Goal: Information Seeking & Learning: Learn about a topic

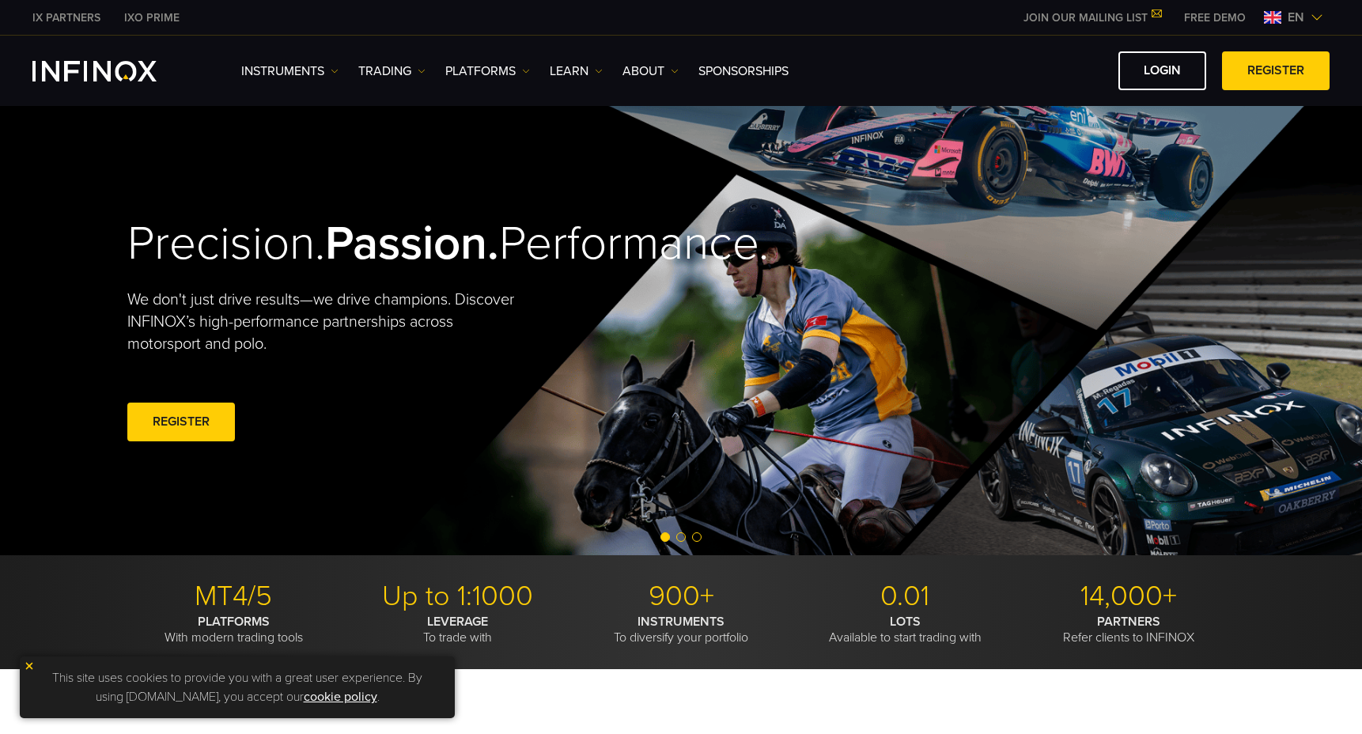
click at [1314, 20] on img at bounding box center [1316, 17] width 13 height 13
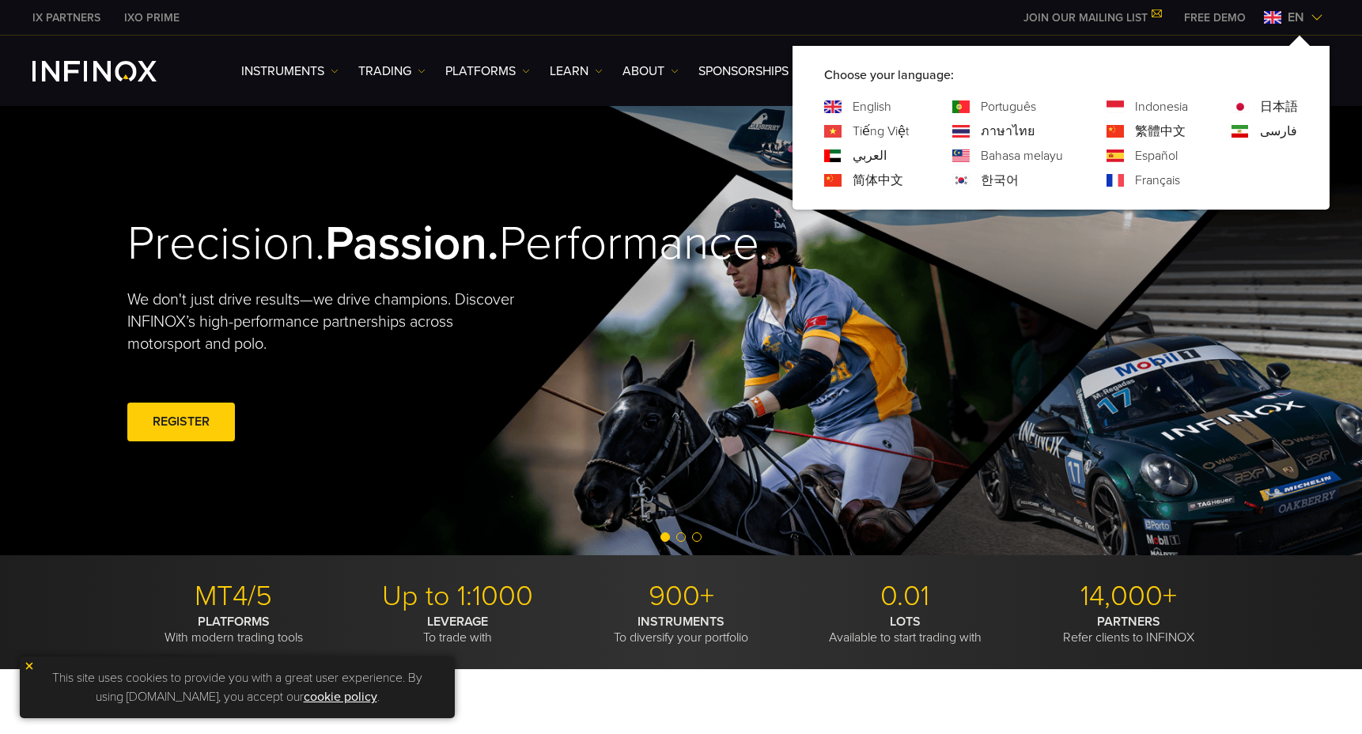
click at [989, 179] on link "한국어" at bounding box center [999, 180] width 38 height 19
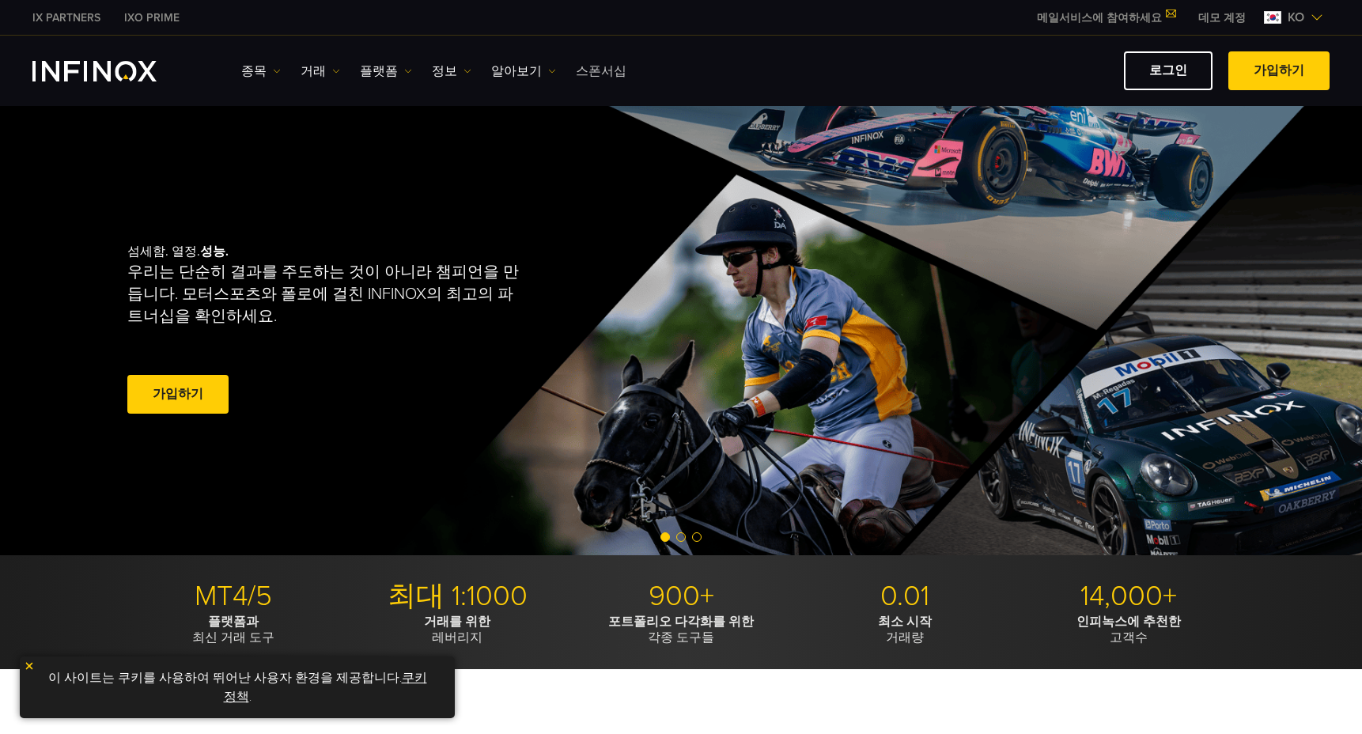
click at [590, 75] on link "스폰서십" at bounding box center [601, 71] width 51 height 19
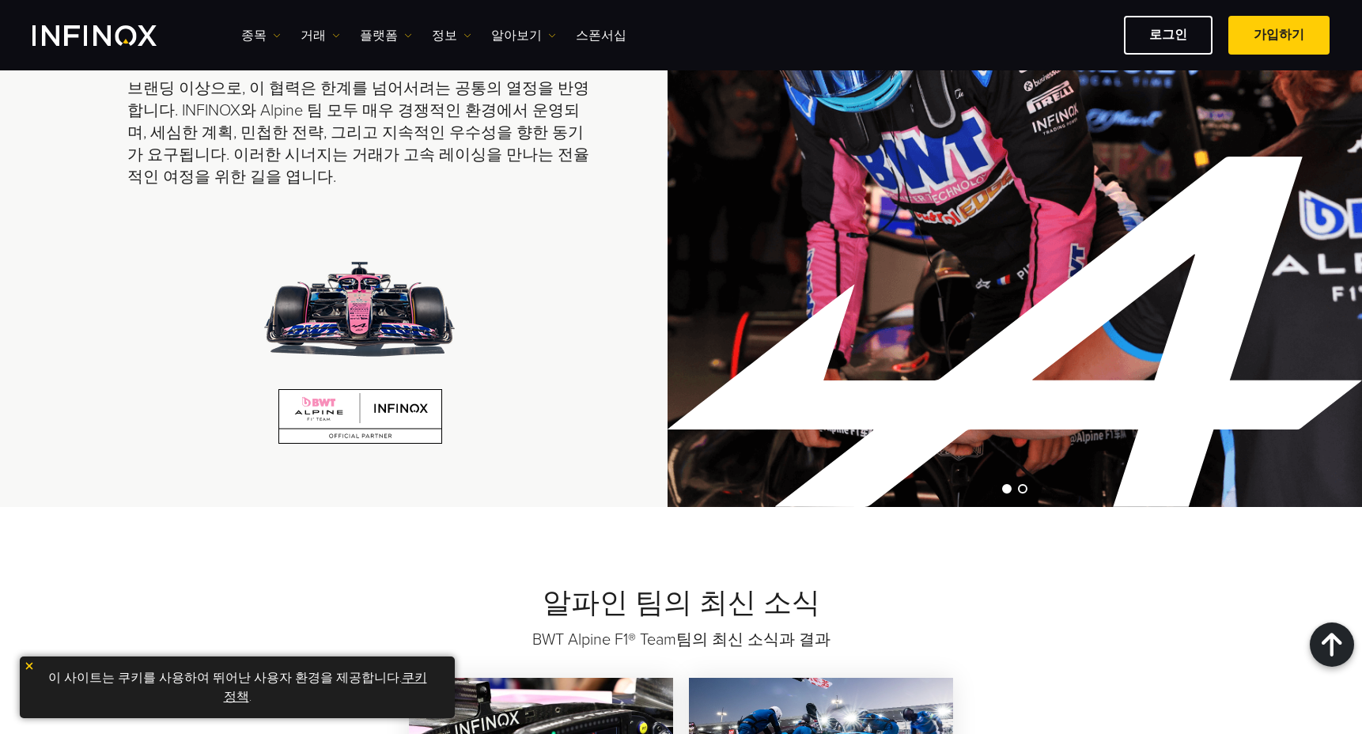
click at [25, 666] on img at bounding box center [29, 665] width 11 height 11
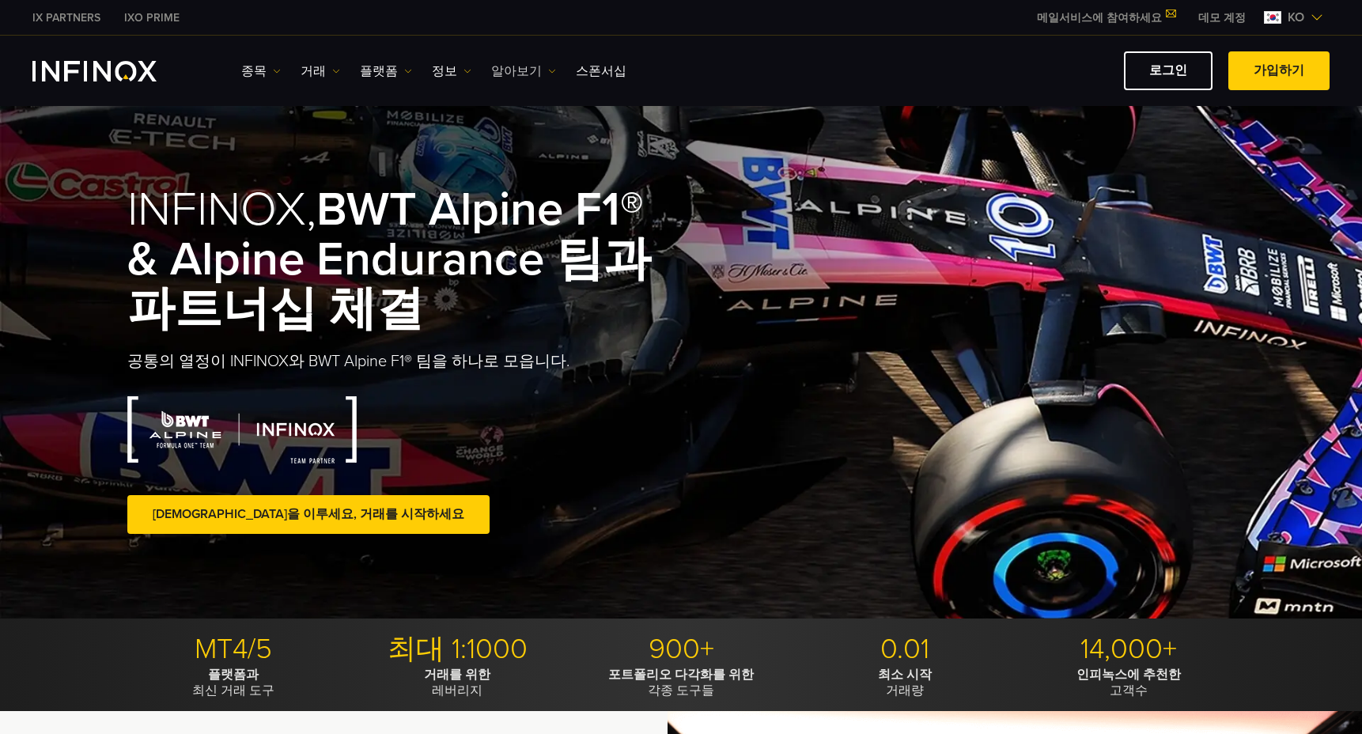
click at [512, 70] on link "알아보기" at bounding box center [523, 71] width 65 height 19
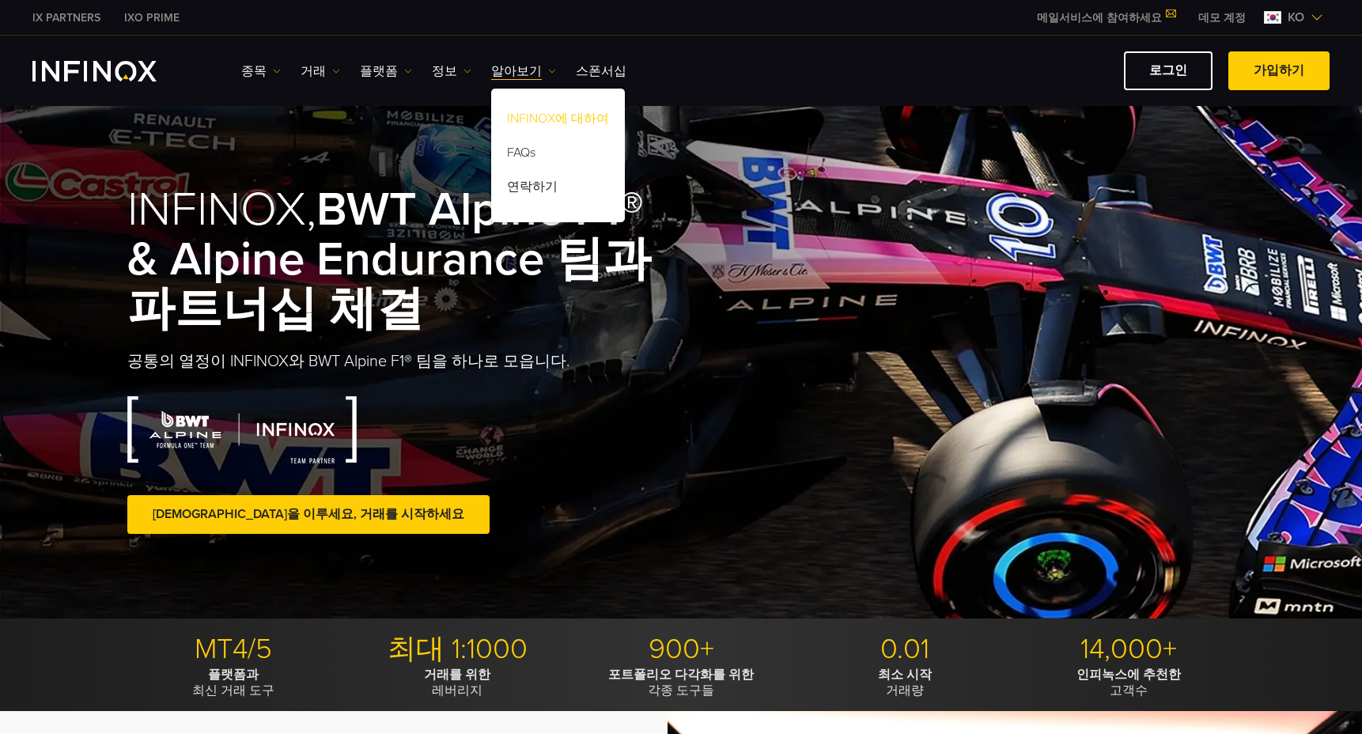
click at [531, 118] on link "INFINOX에 대하여" at bounding box center [558, 121] width 134 height 34
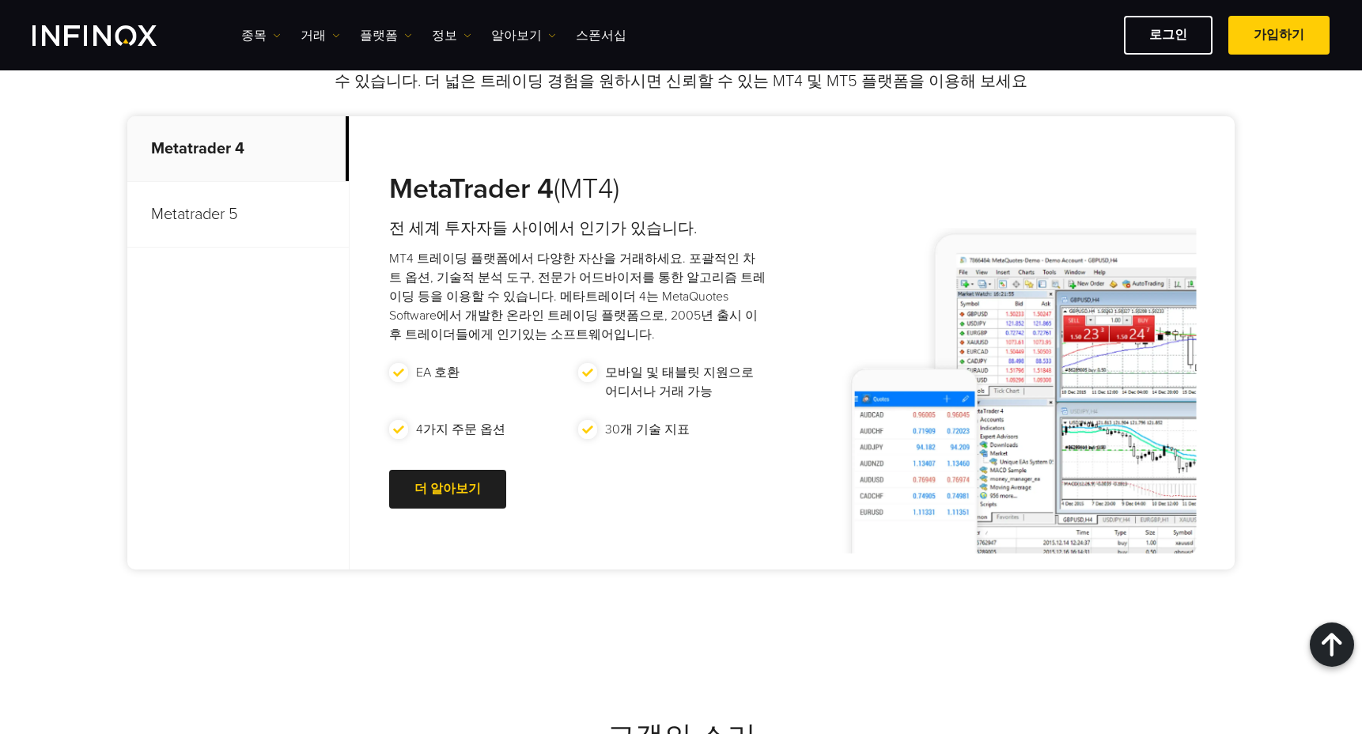
scroll to position [4406, 0]
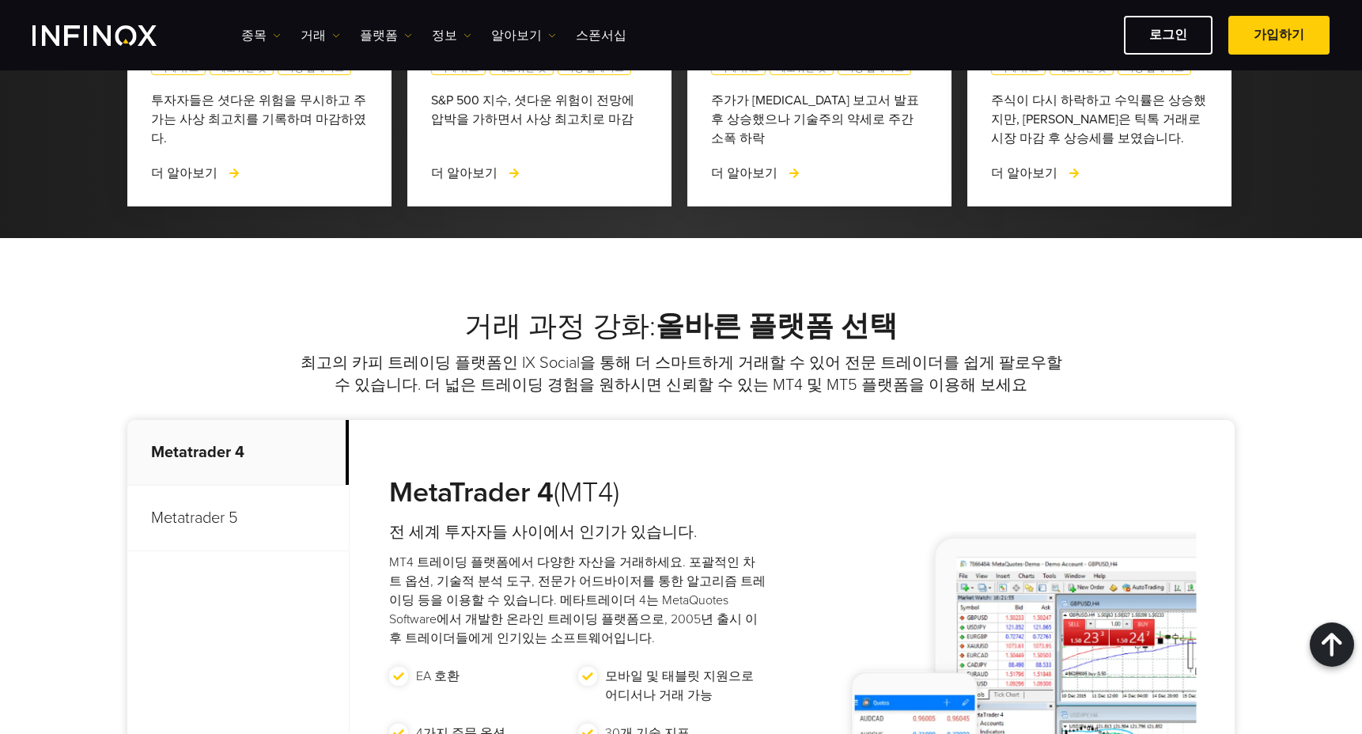
click at [206, 485] on p "Metatrader 5" at bounding box center [237, 518] width 221 height 66
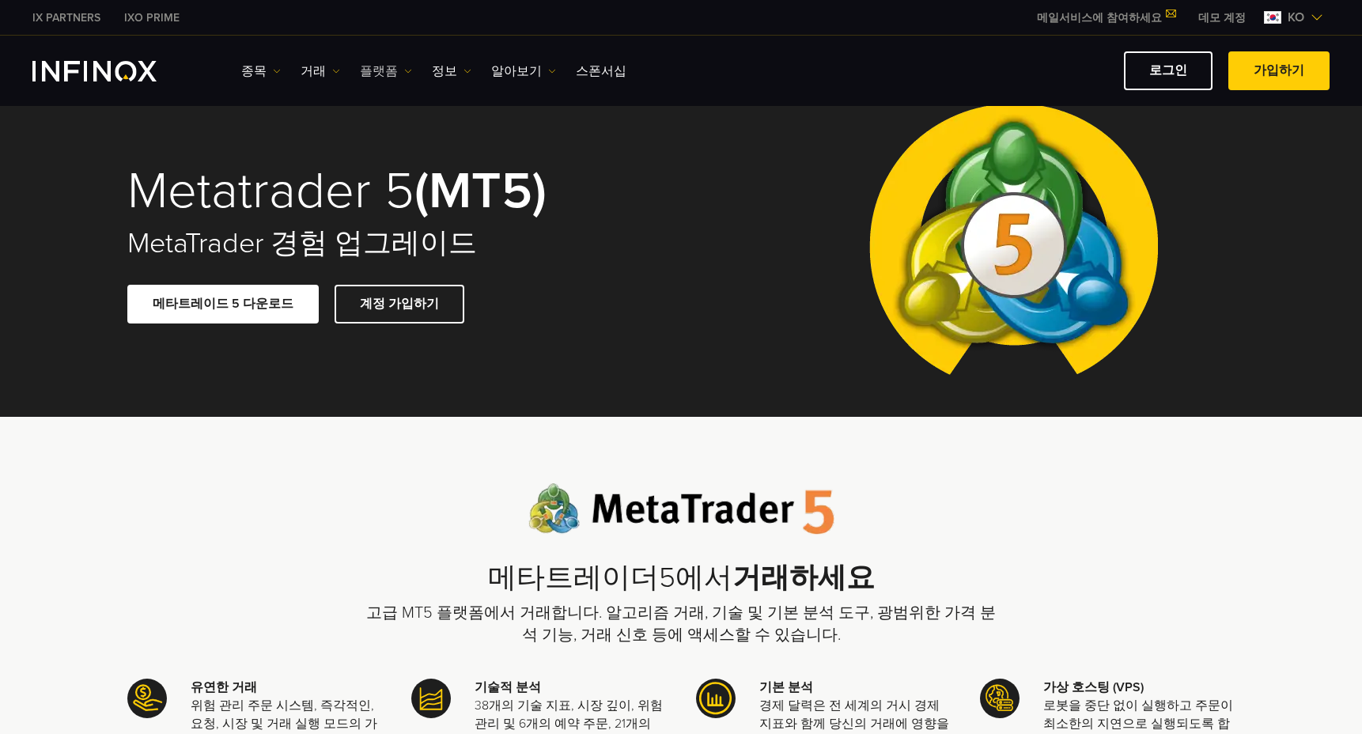
click at [364, 62] on link "플랫폼" at bounding box center [386, 71] width 52 height 19
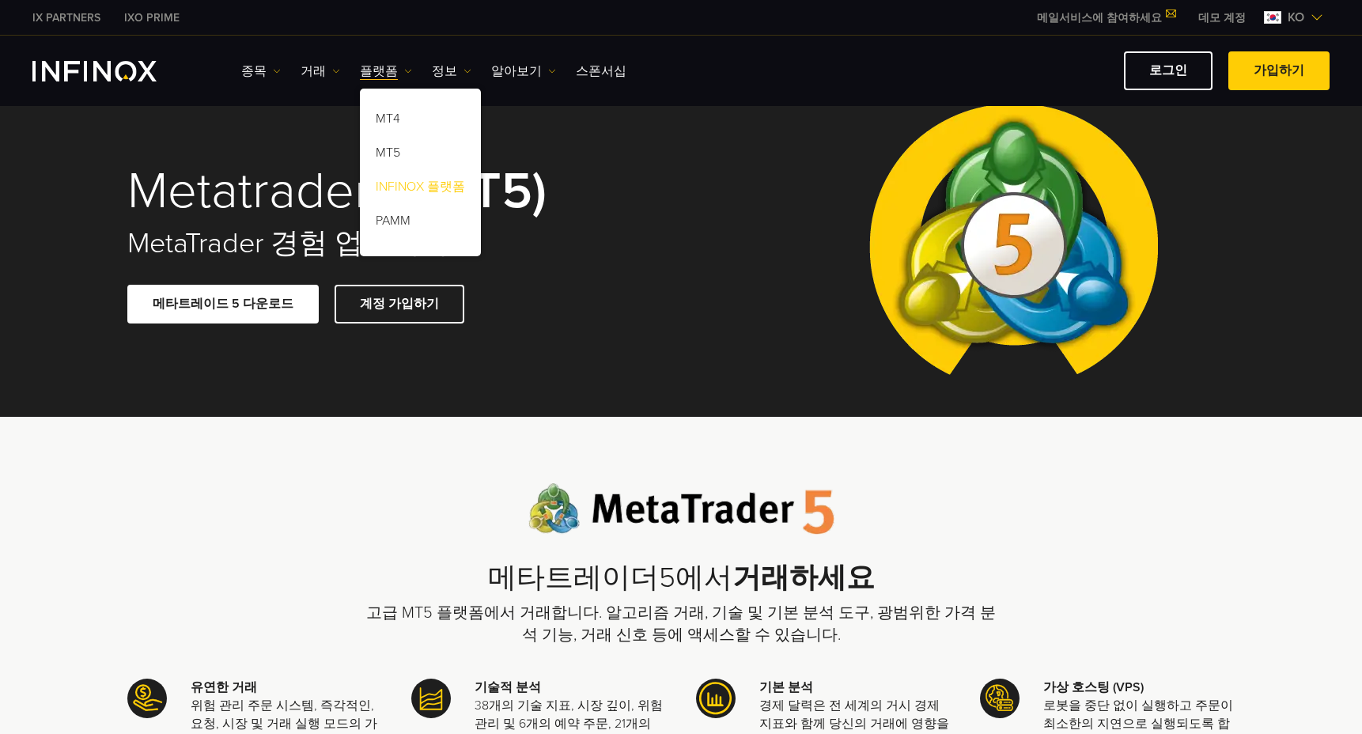
click at [392, 188] on link "INFINOX 플랫폼" at bounding box center [420, 189] width 121 height 34
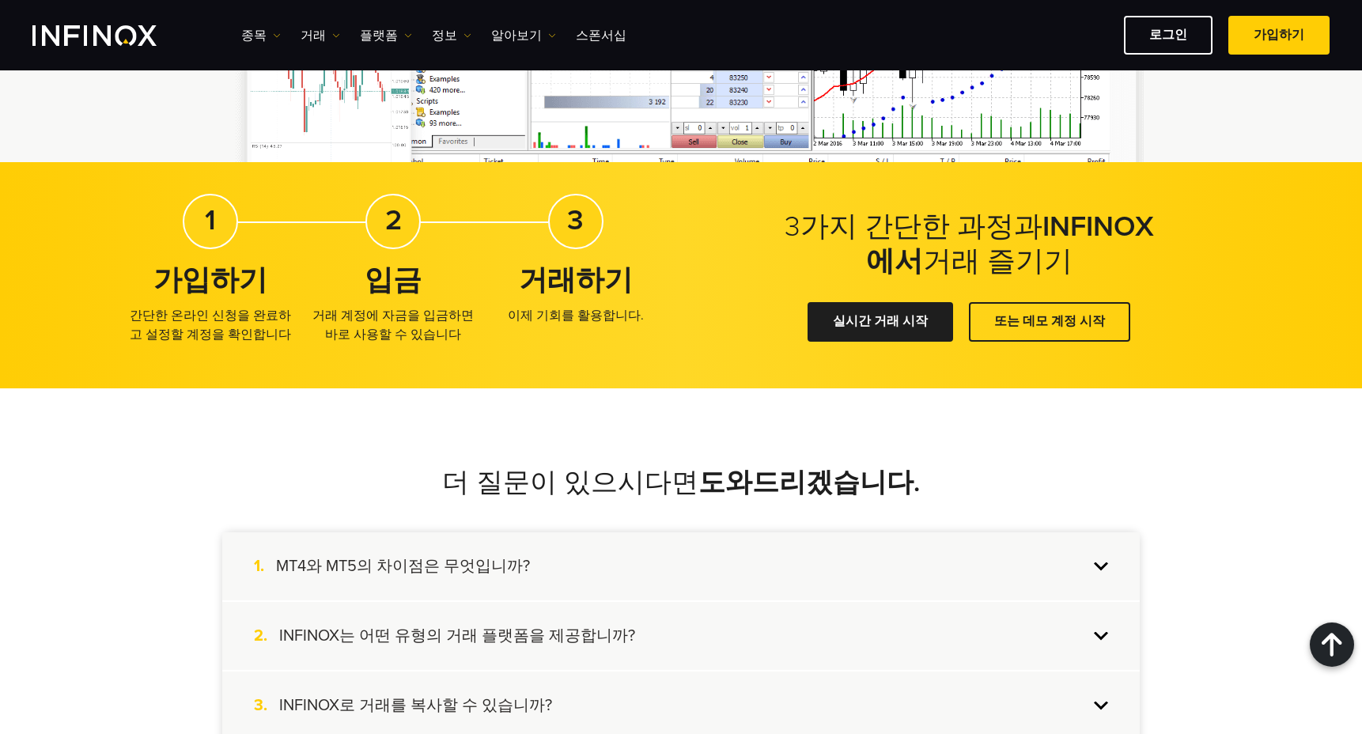
scroll to position [3163, 0]
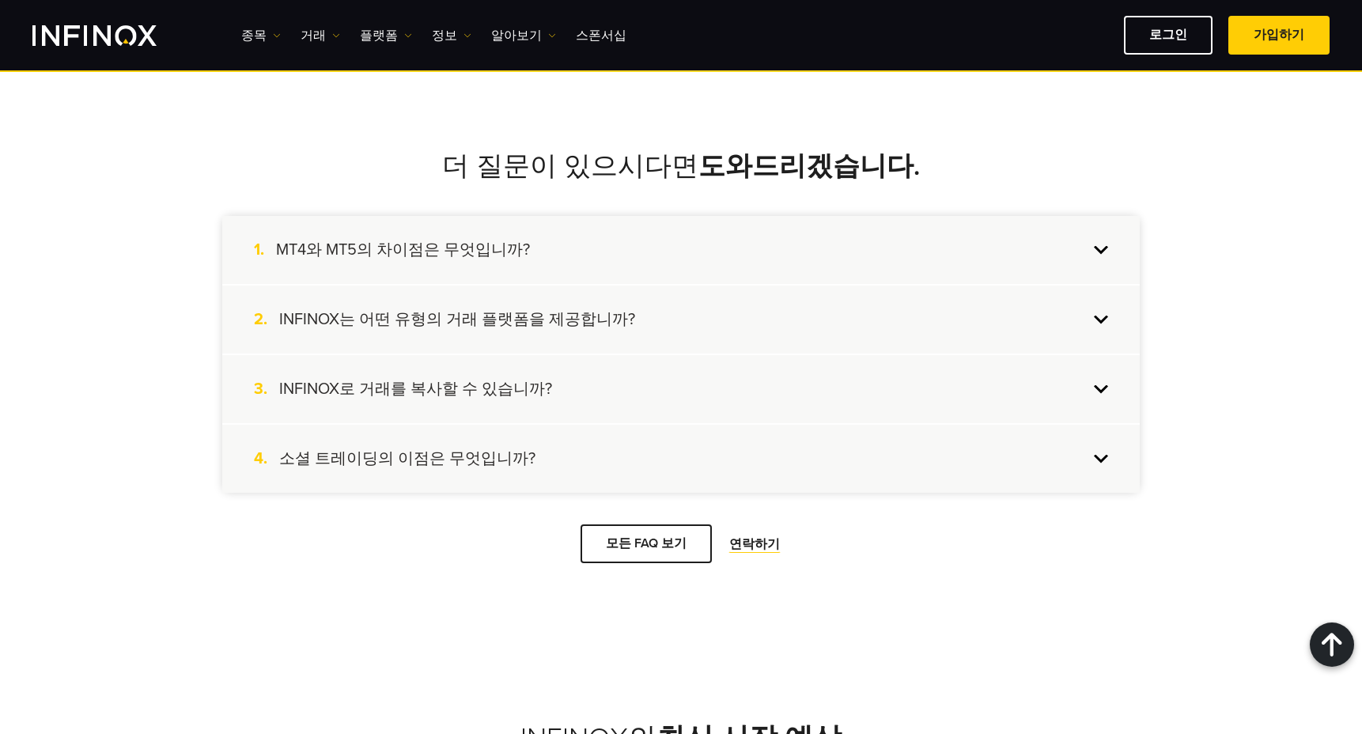
click at [1101, 246] on div "1. MT4와 MT5의 차이점은 무엇입니까?" at bounding box center [680, 250] width 917 height 68
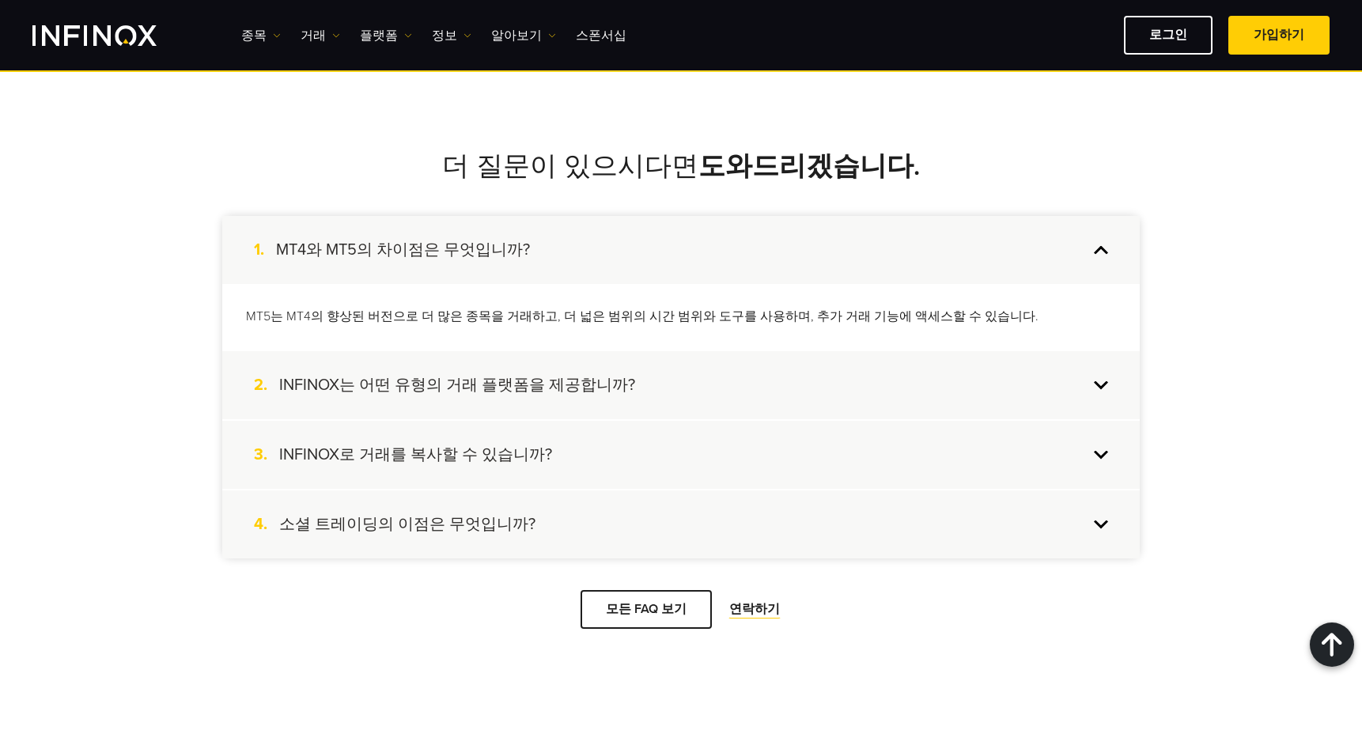
click at [1101, 246] on div "1. MT4와 MT5의 차이점은 무엇입니까?" at bounding box center [680, 250] width 917 height 68
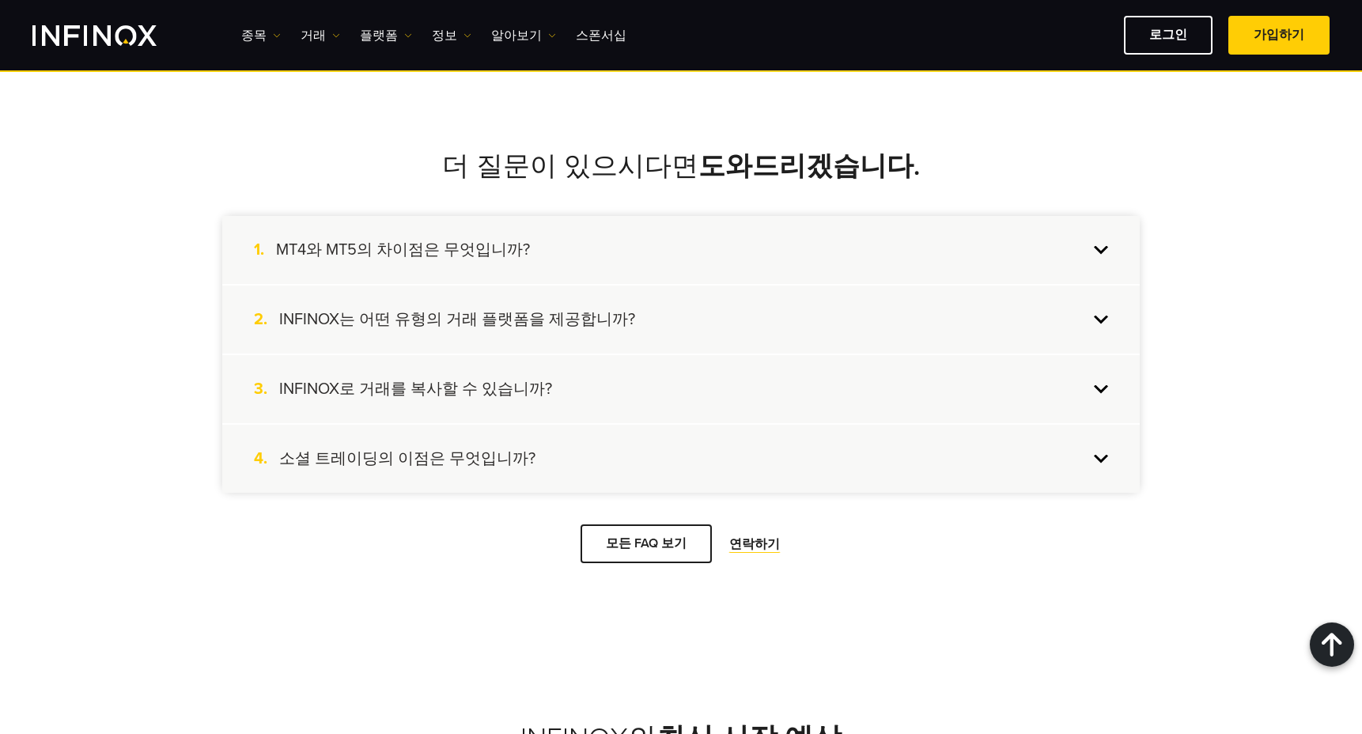
click at [1097, 316] on div "2. INFINOX는 어떤 유형의 거래 플랫폼을 제공합니까?" at bounding box center [680, 319] width 917 height 68
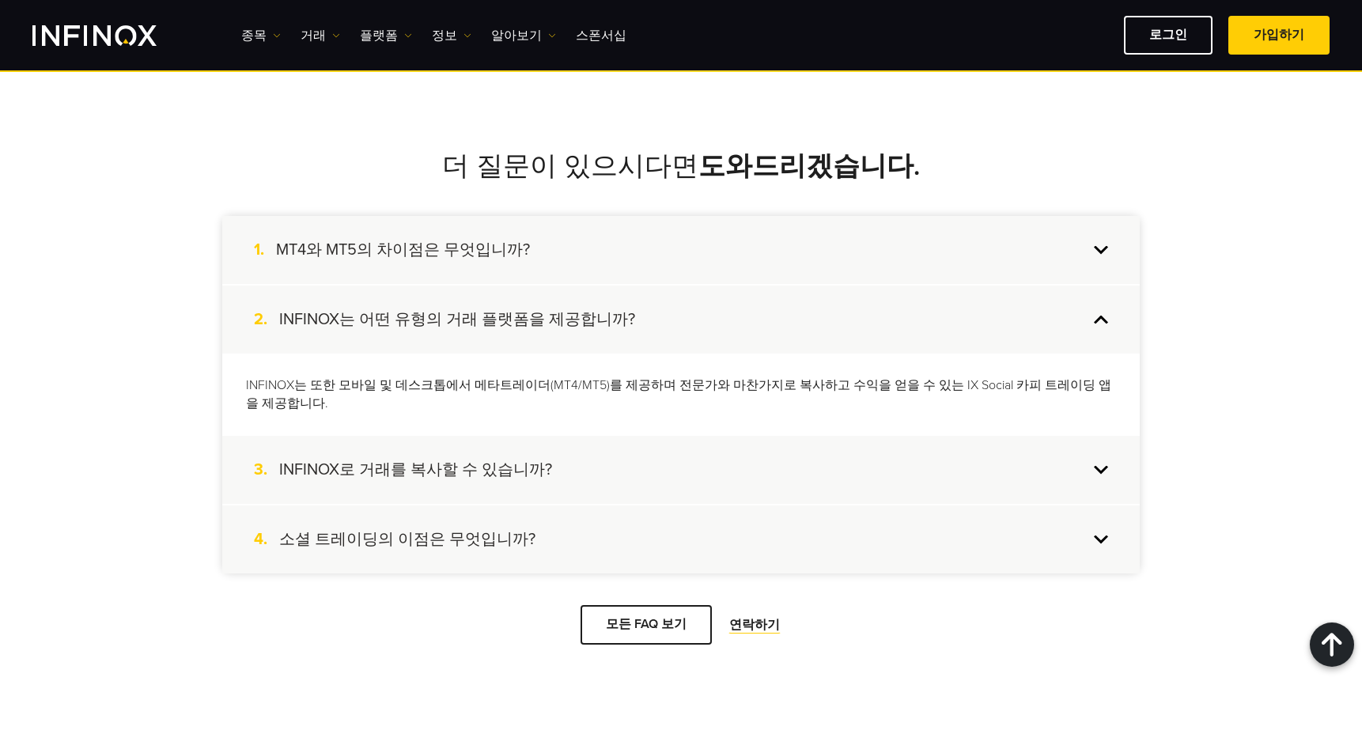
scroll to position [0, 0]
click at [1098, 310] on div "2. INFINOX는 어떤 유형의 거래 플랫폼을 제공합니까?" at bounding box center [680, 319] width 917 height 68
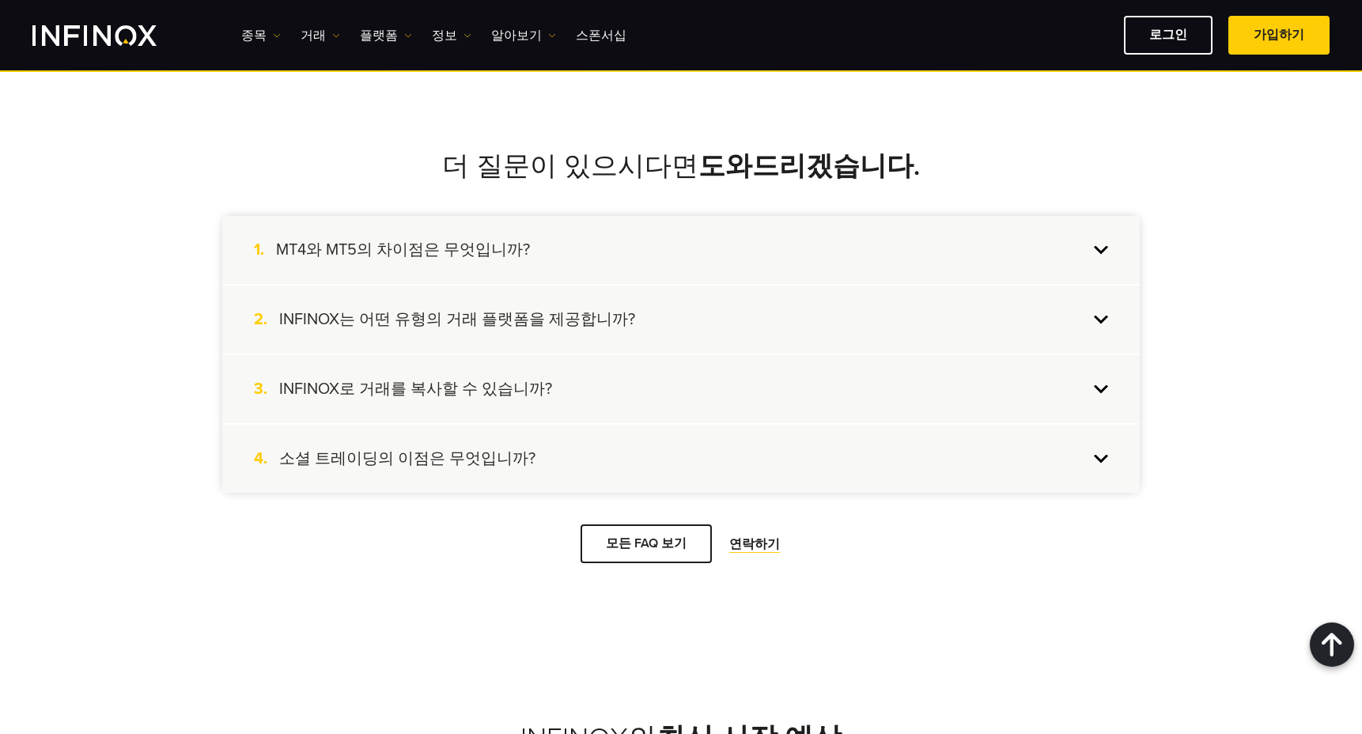
click at [1096, 387] on div "3. INFINOX로 거래를 복사할 수 있습니까?" at bounding box center [680, 389] width 917 height 68
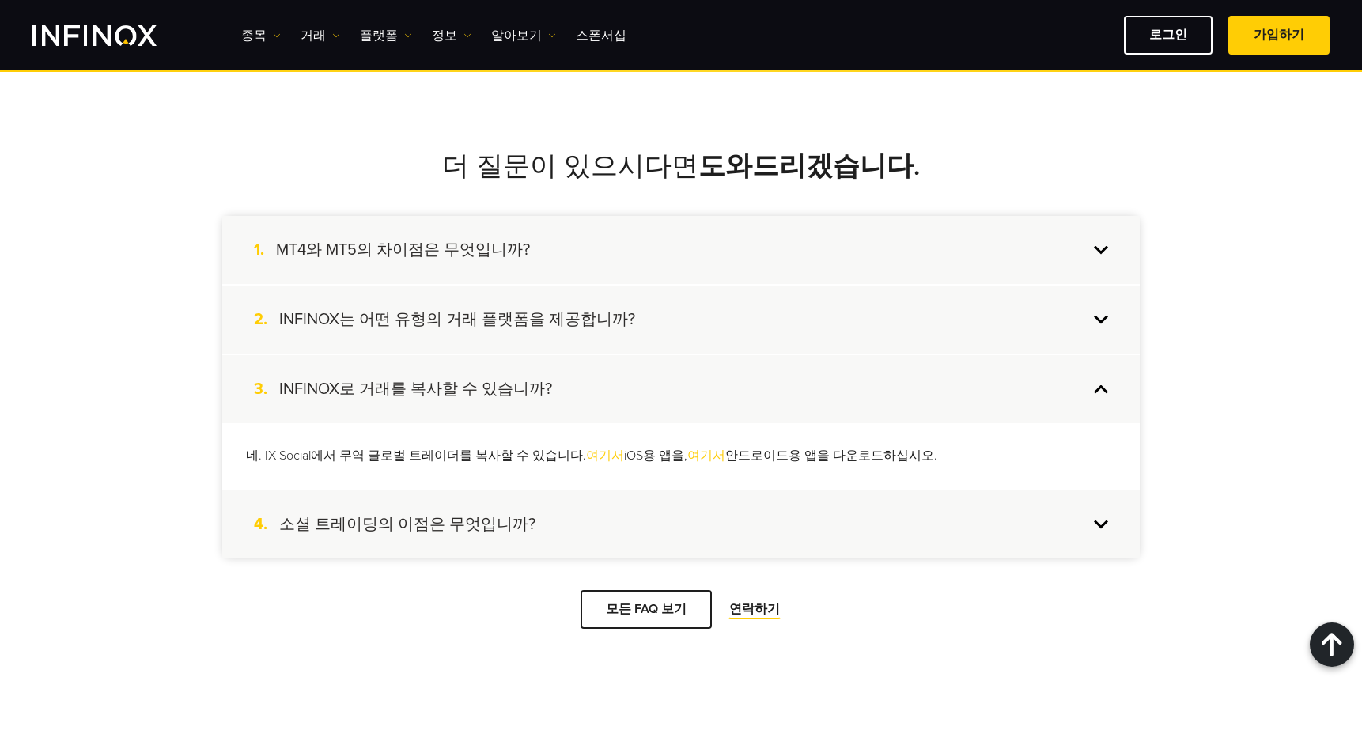
click at [1097, 385] on div "3. INFINOX로 거래를 복사할 수 있습니까?" at bounding box center [680, 389] width 917 height 68
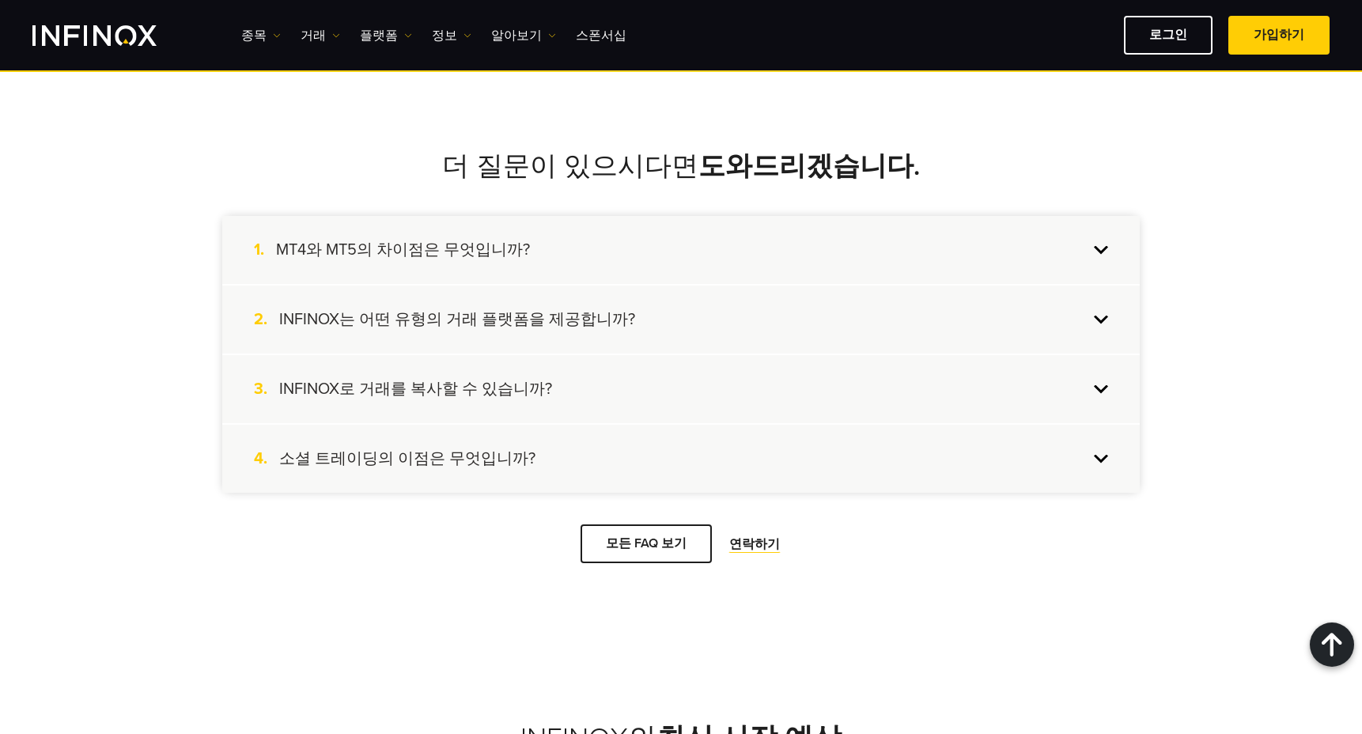
click at [1099, 457] on div "4. 소셜 트레이딩의 이점은 무엇입니까?" at bounding box center [680, 459] width 917 height 68
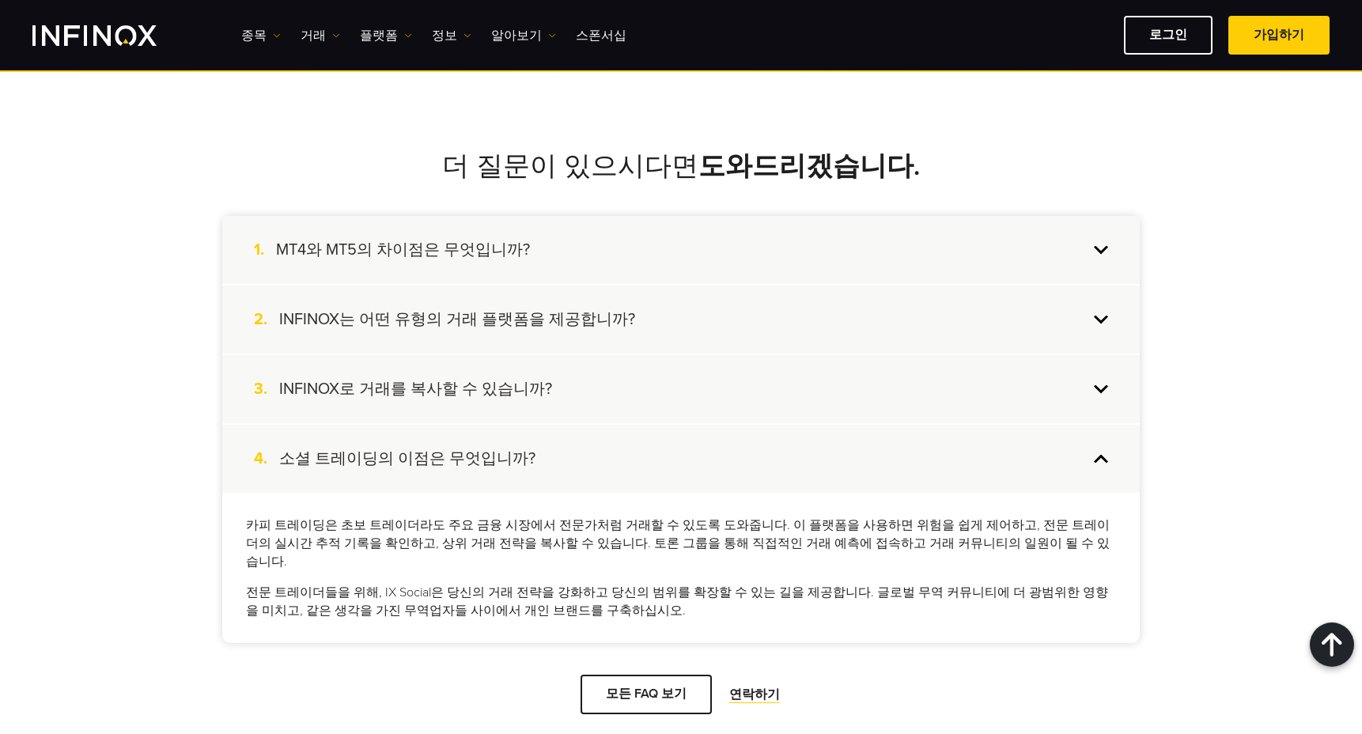
click at [1099, 457] on div "4. 소셜 트레이딩의 이점은 무엇입니까?" at bounding box center [680, 459] width 917 height 68
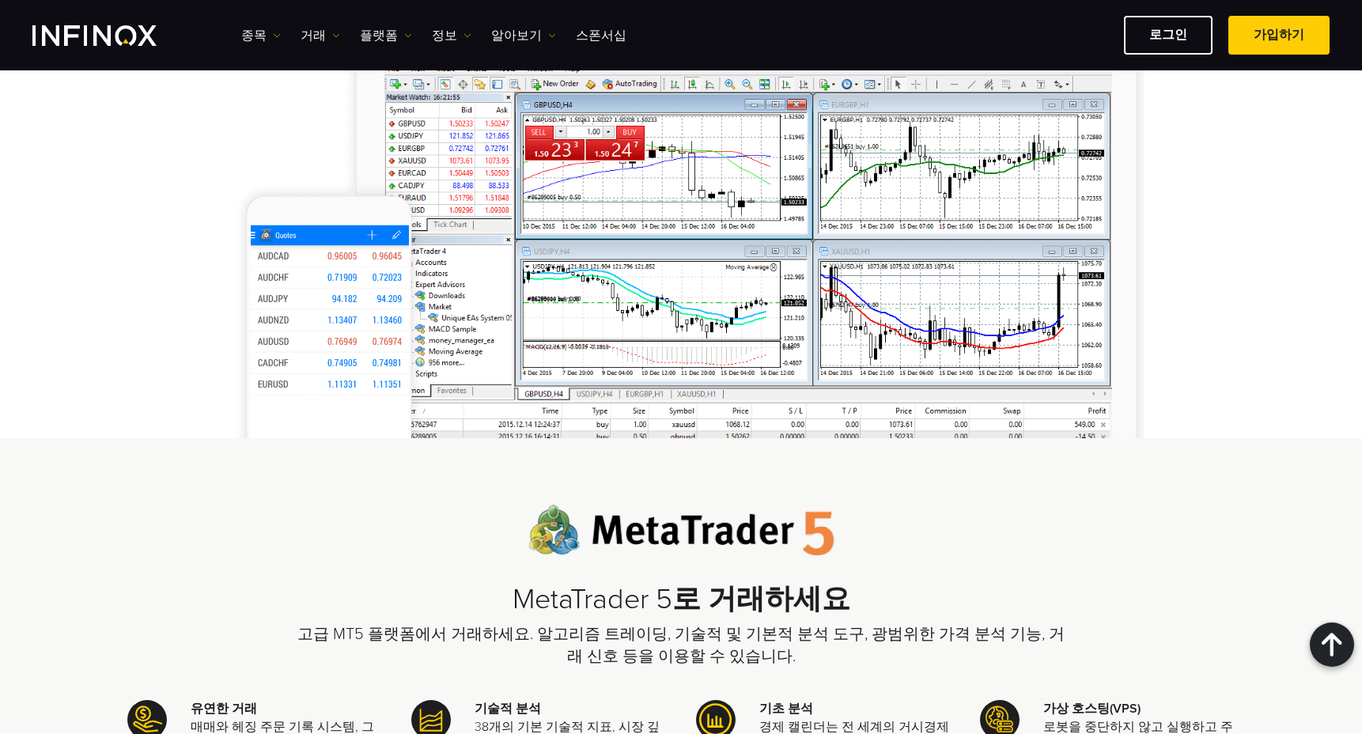
scroll to position [1502, 0]
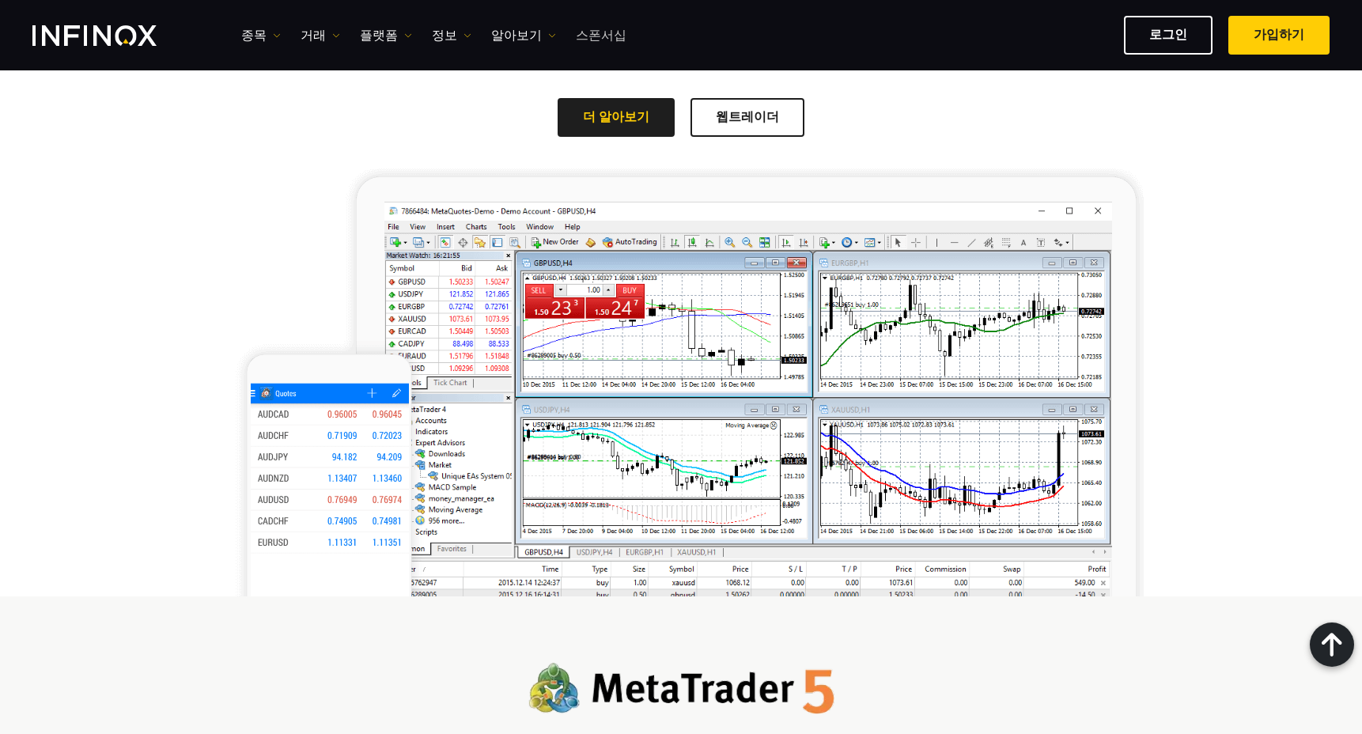
click at [592, 36] on link "스폰서십" at bounding box center [601, 35] width 51 height 19
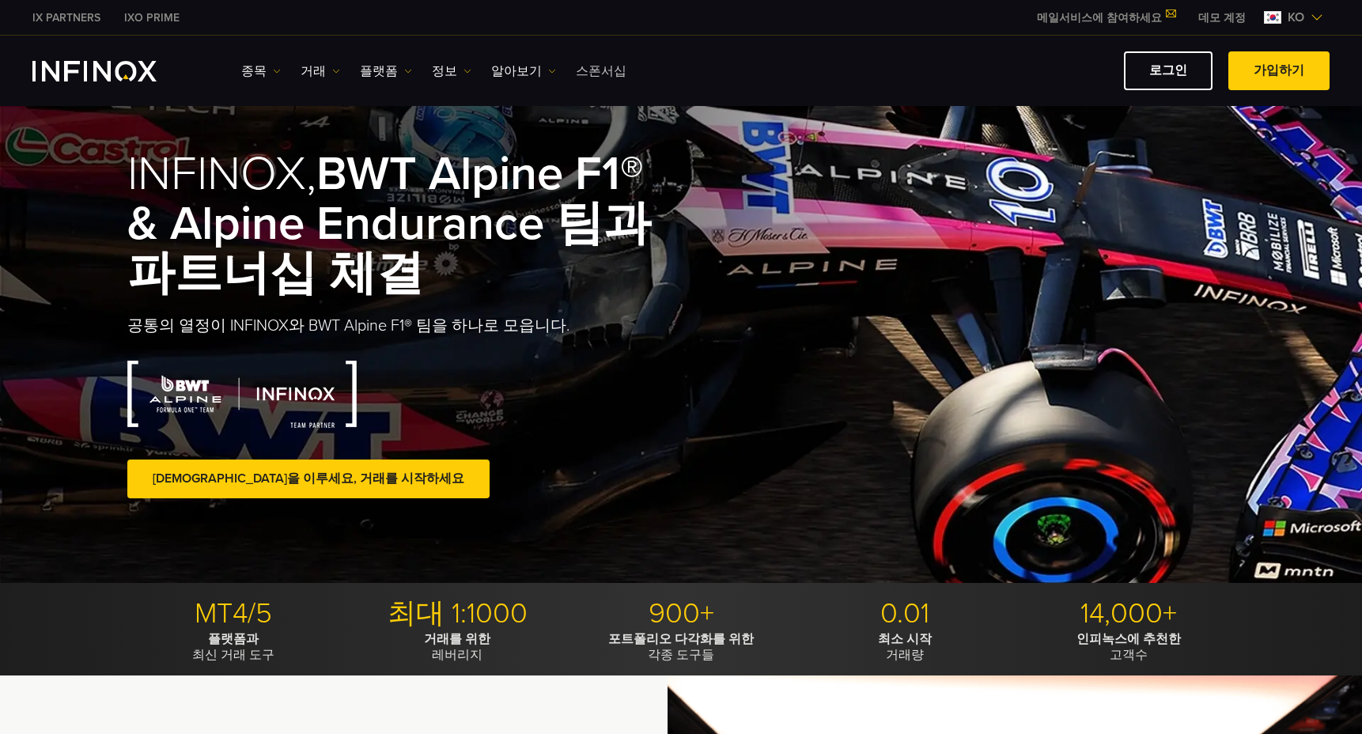
click at [599, 74] on link "스폰서십" at bounding box center [601, 71] width 51 height 19
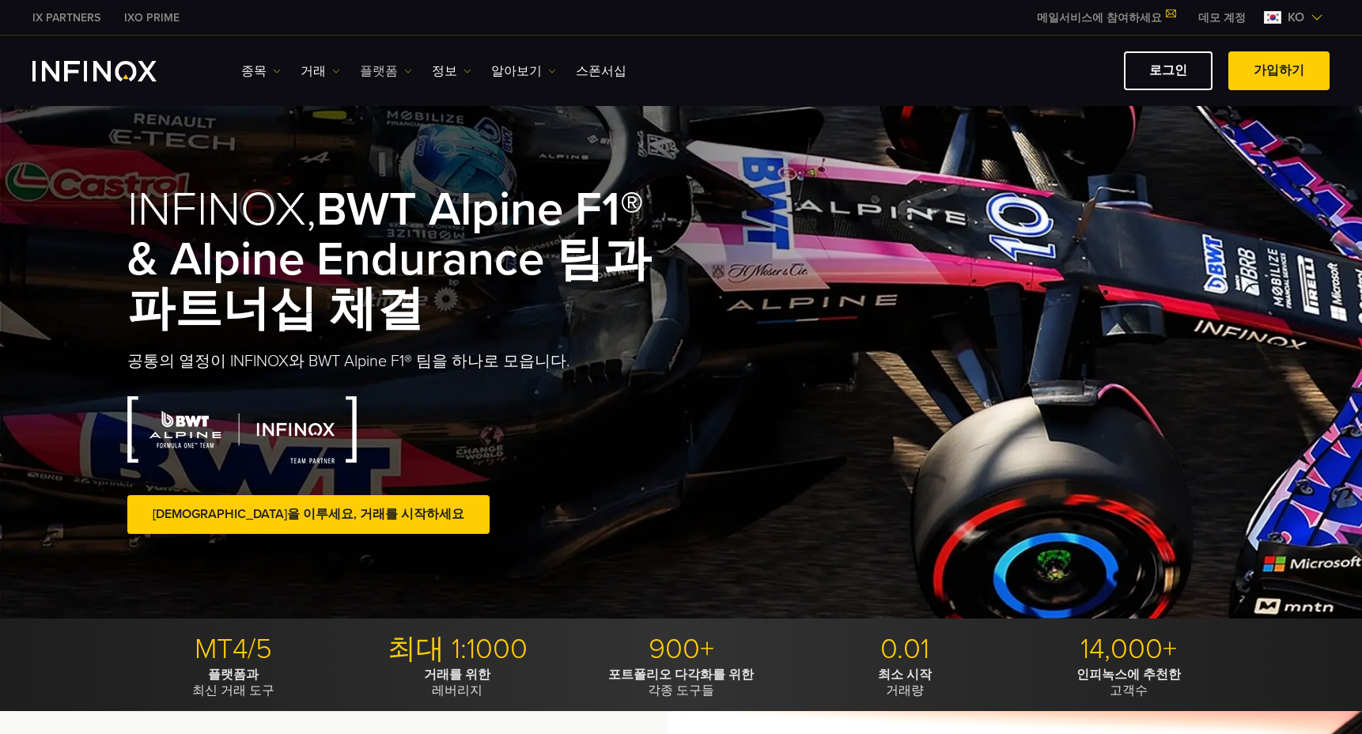
click at [376, 67] on link "플랫폼" at bounding box center [386, 71] width 52 height 19
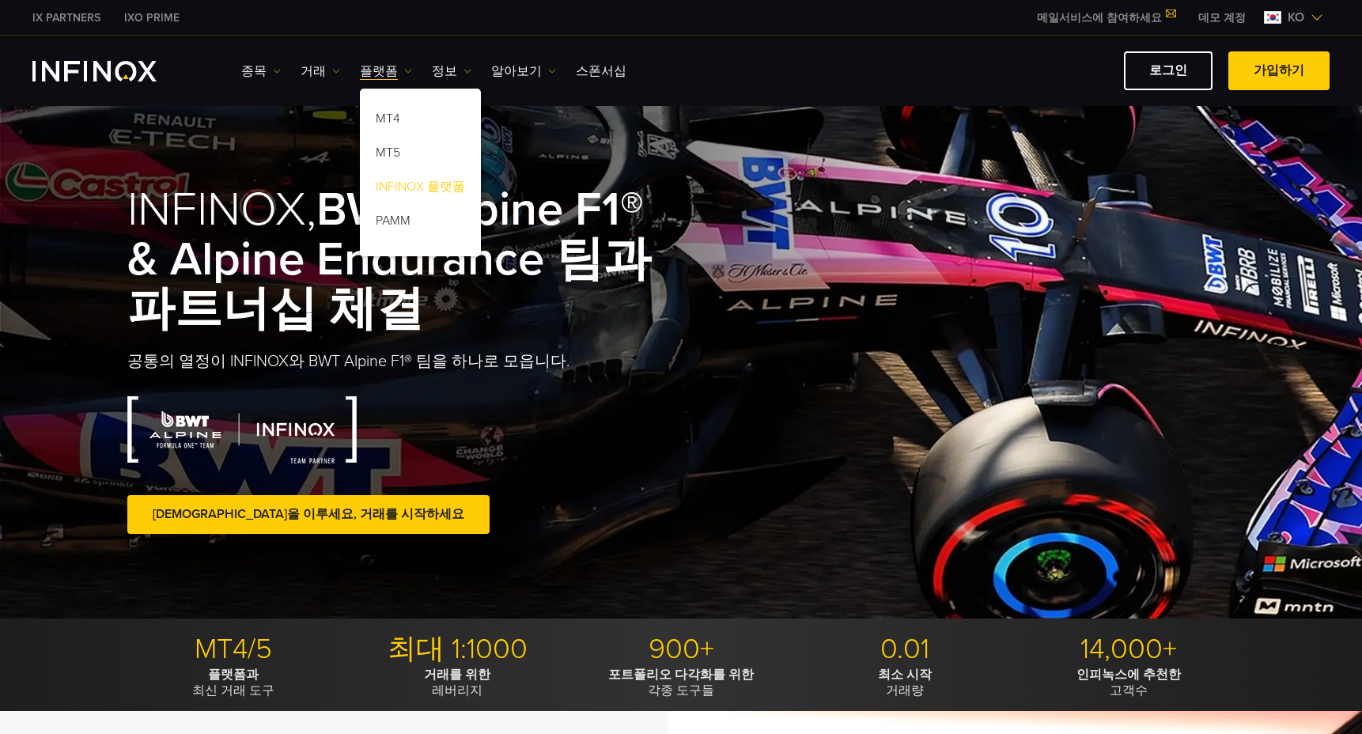
click at [422, 191] on link "INFINOX 플랫폼" at bounding box center [420, 189] width 121 height 34
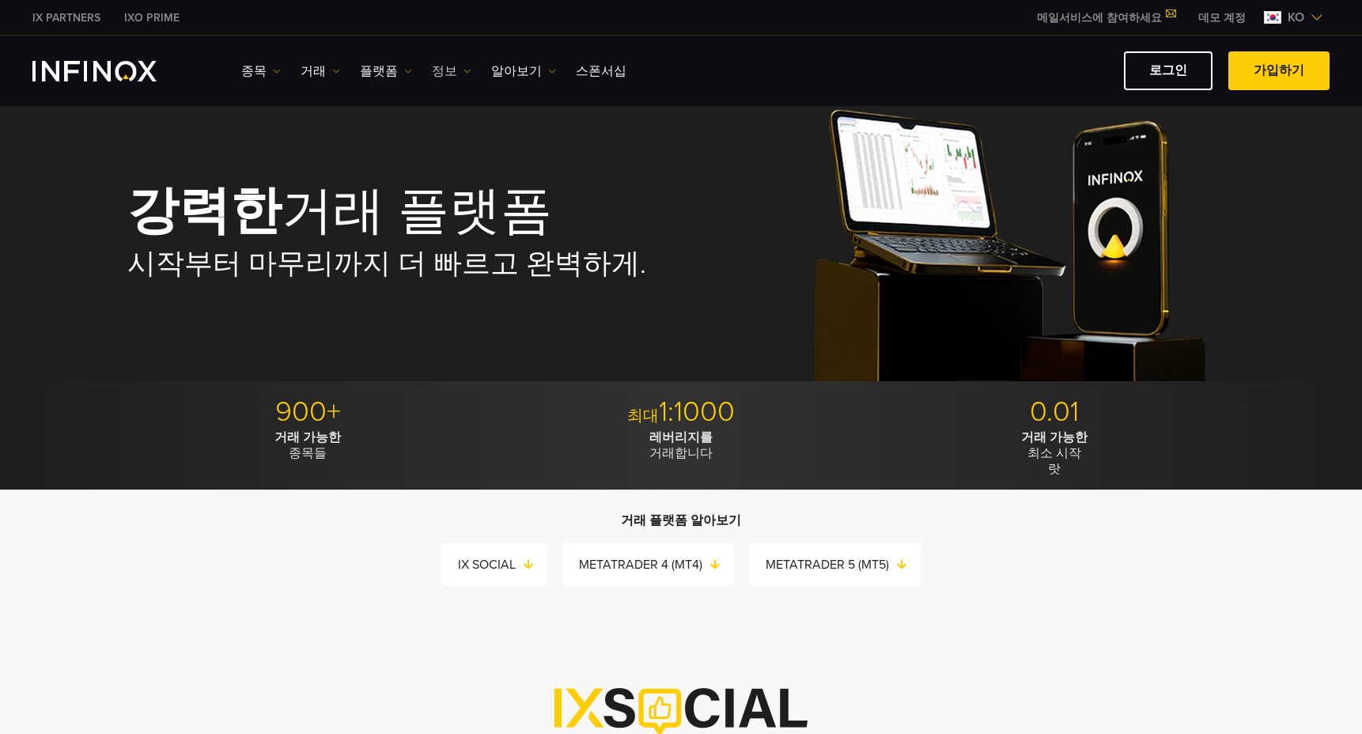
click at [446, 69] on link "정보" at bounding box center [452, 71] width 40 height 19
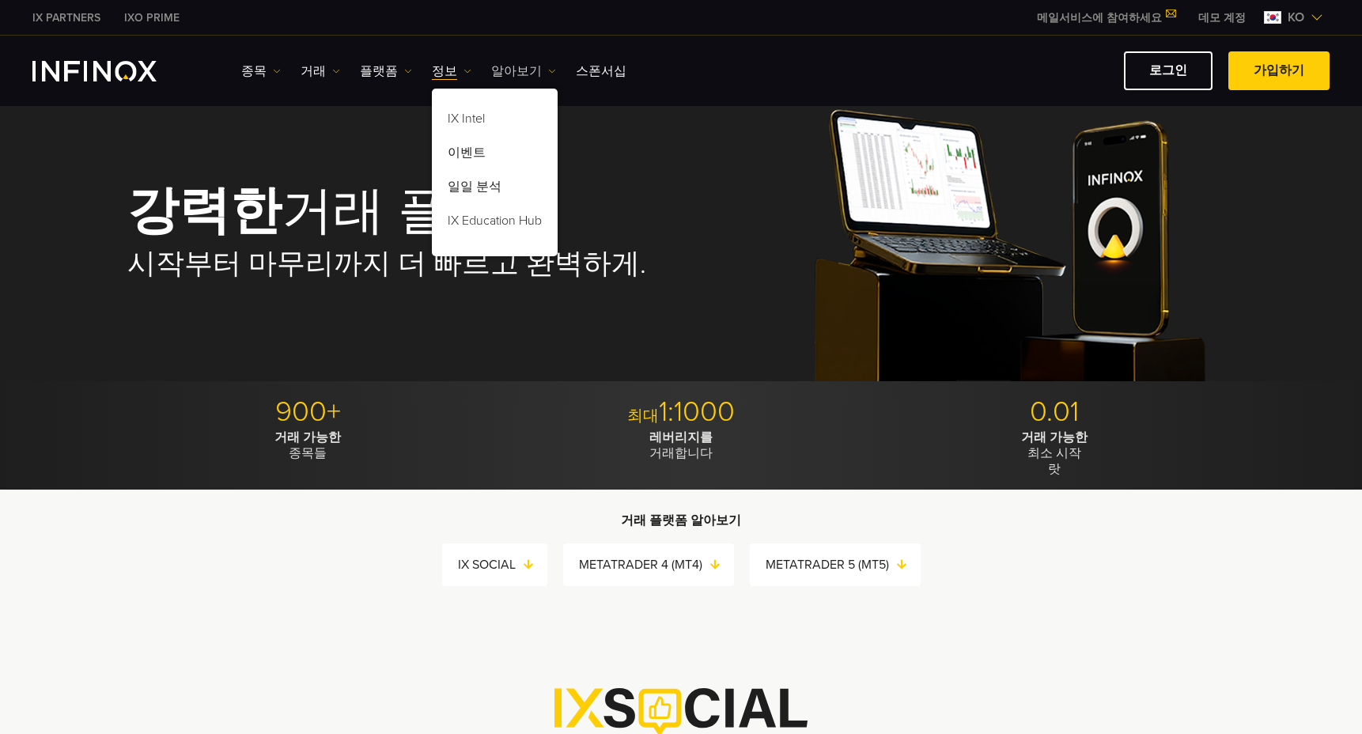
click at [508, 70] on link "알아보기" at bounding box center [523, 71] width 65 height 19
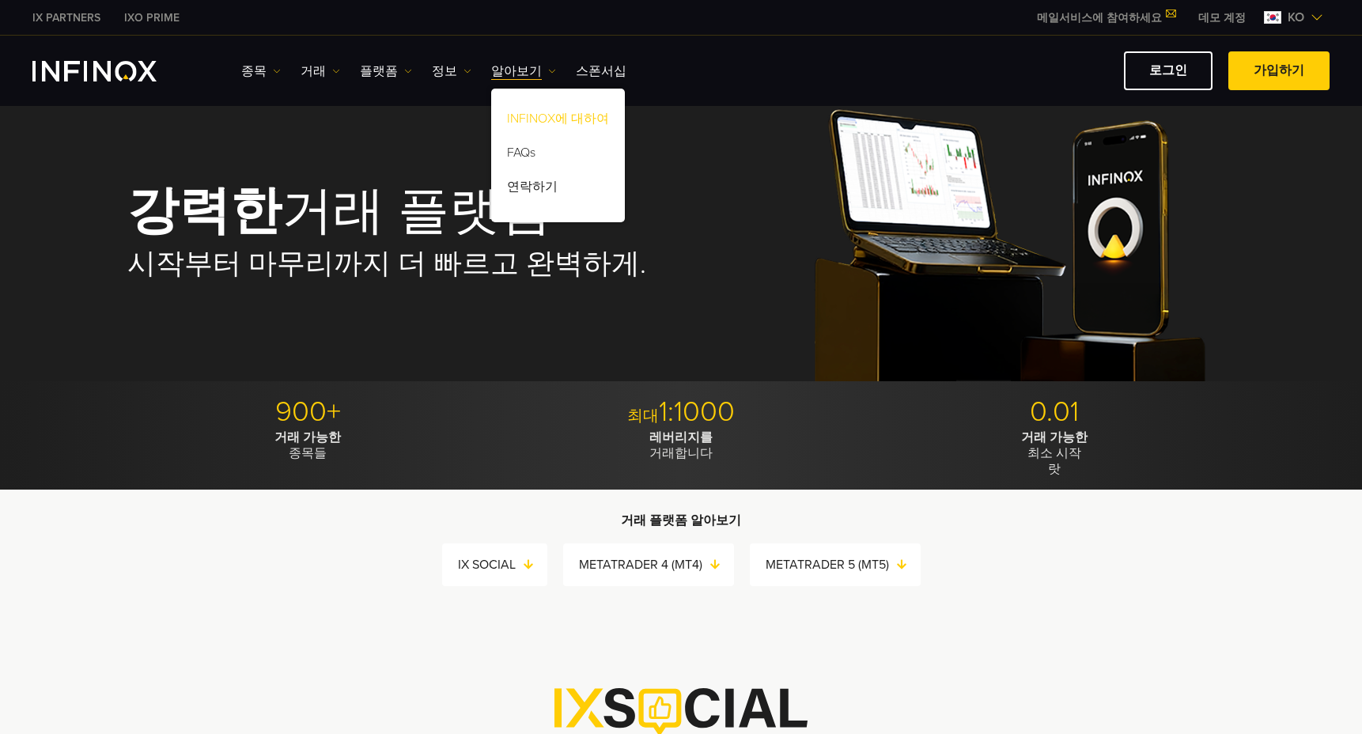
click at [518, 118] on link "INFINOX에 대하여" at bounding box center [558, 121] width 134 height 34
